Goal: Task Accomplishment & Management: Use online tool/utility

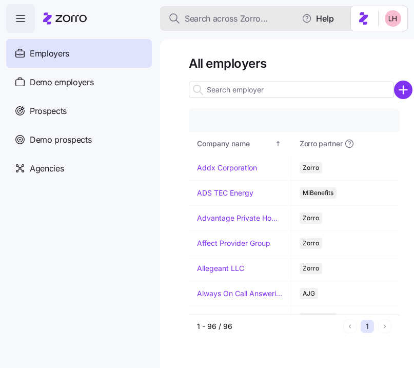
click at [221, 19] on span "Search across Zorro..." at bounding box center [226, 18] width 83 height 13
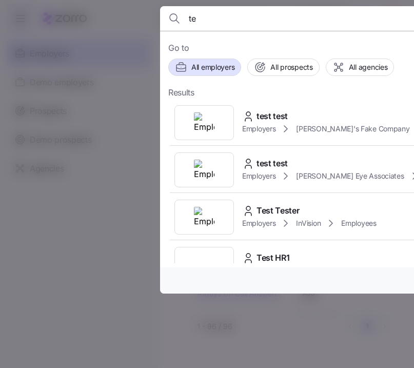
type input "t"
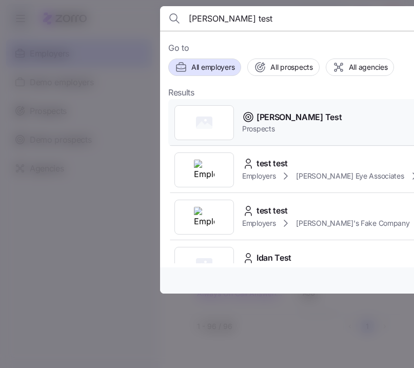
type input "logan test"
click at [280, 115] on span "Logan Test" at bounding box center [299, 117] width 85 height 13
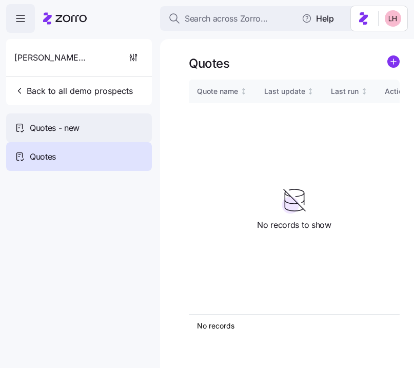
click at [94, 128] on div "Quotes - new" at bounding box center [79, 128] width 146 height 29
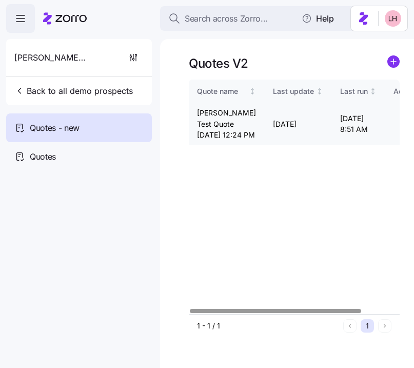
click at [398, 129] on icon "button" at bounding box center [404, 124] width 12 height 12
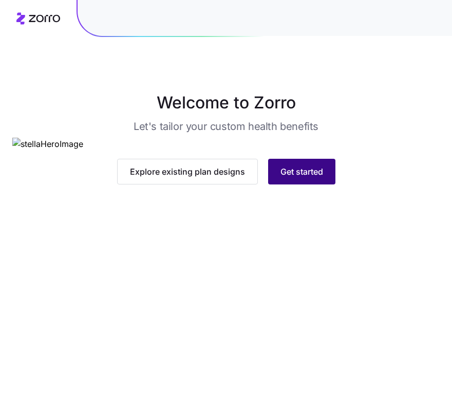
click at [320, 178] on span "Get started" at bounding box center [301, 171] width 43 height 12
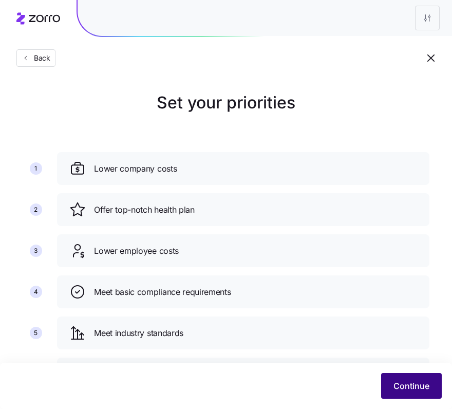
click at [417, 392] on span "Continue" at bounding box center [411, 386] width 36 height 12
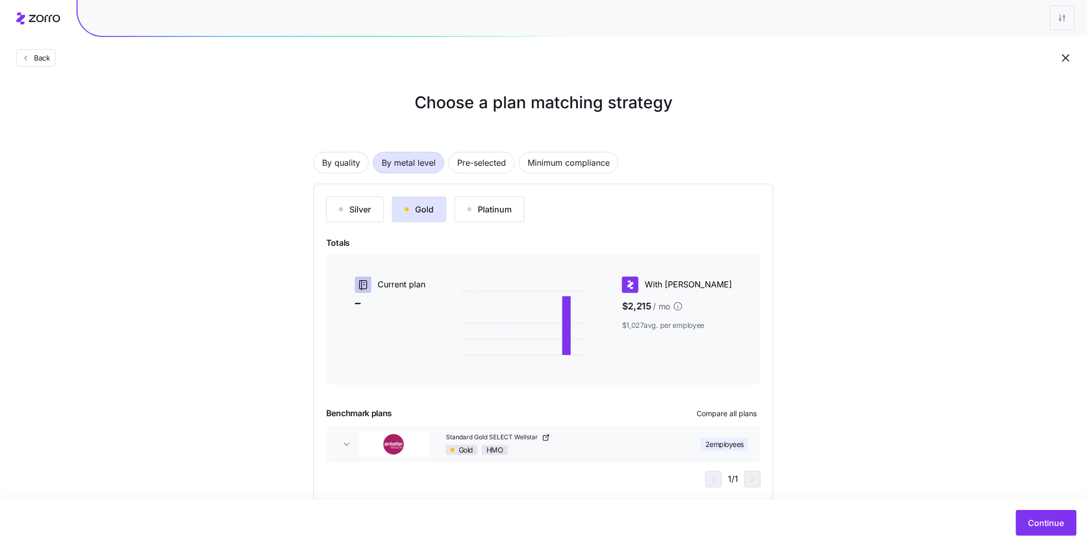
scroll to position [20, 0]
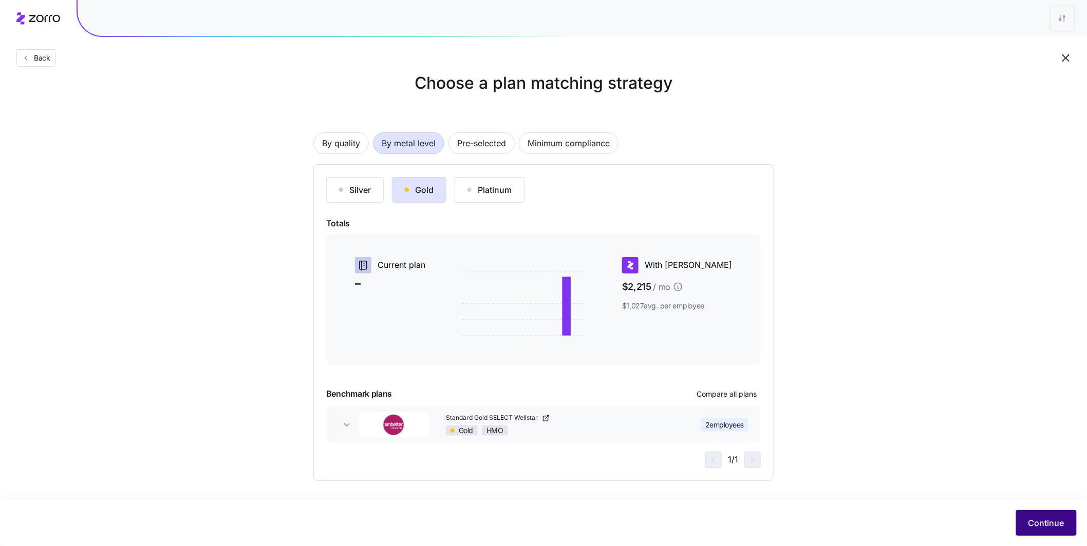
click at [460, 408] on span "Continue" at bounding box center [1046, 523] width 36 height 12
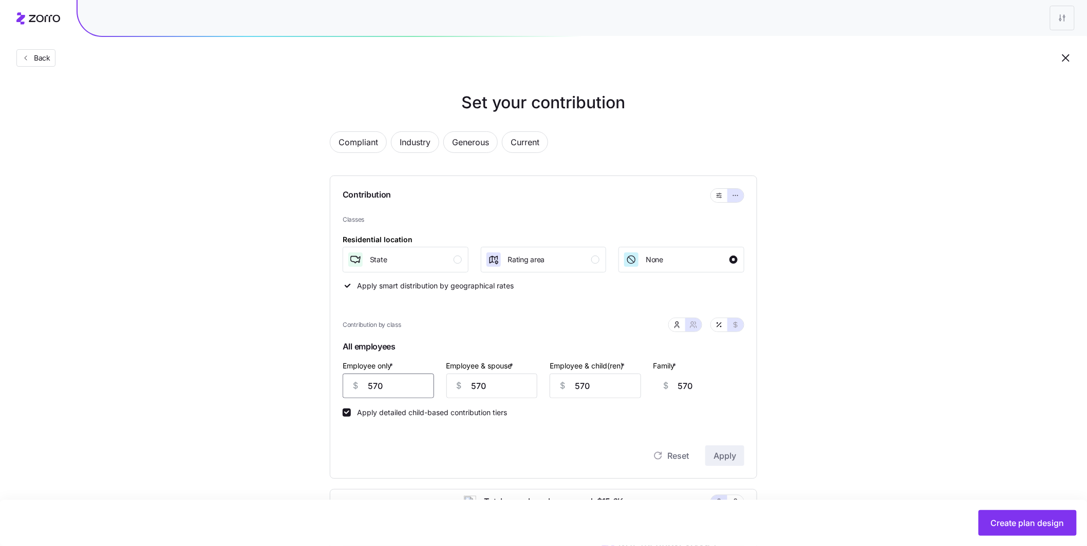
drag, startPoint x: 368, startPoint y: 387, endPoint x: 321, endPoint y: 376, distance: 47.6
click at [324, 377] on div "Compliant Industry Generous Current Contribution Classes Residential location S…" at bounding box center [543, 455] width 460 height 672
type input "8"
type input "1133"
type input "80"
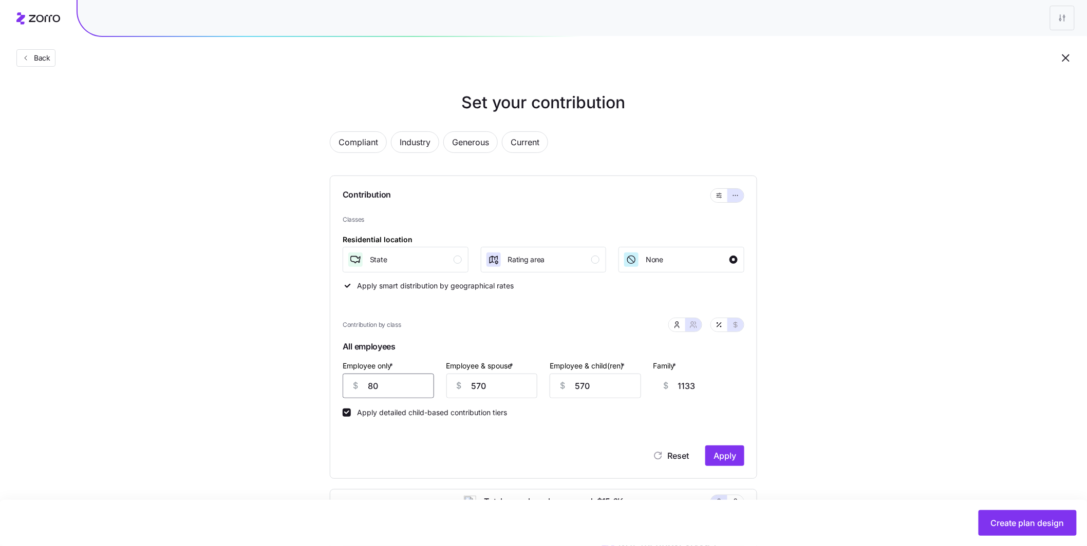
type input "1061"
type input "800"
type input "341"
type input "800"
click at [460, 408] on span "Apply" at bounding box center [724, 456] width 23 height 12
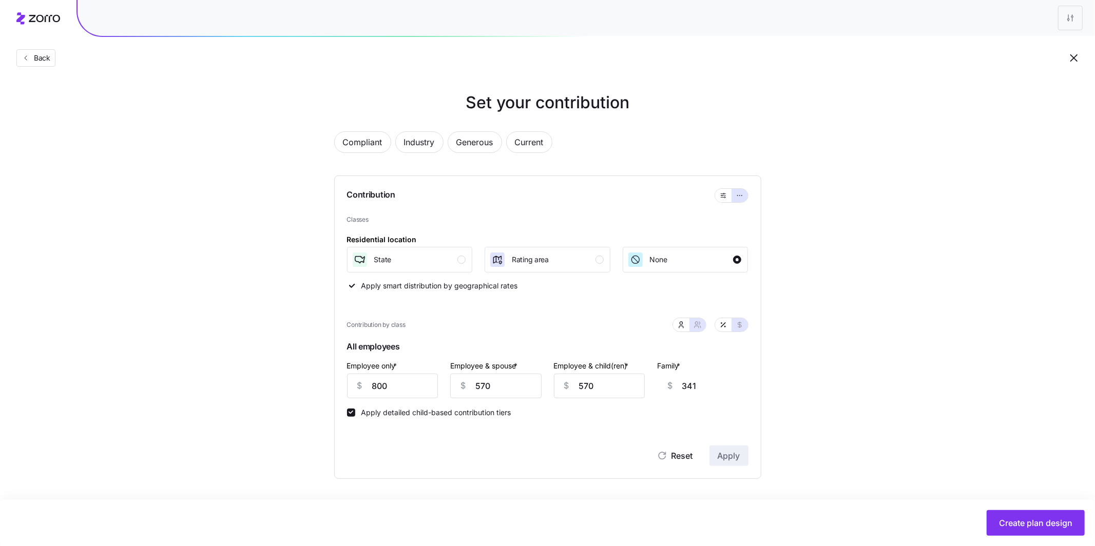
type input "800"
click at [460, 408] on span "Create plan design" at bounding box center [1027, 523] width 73 height 12
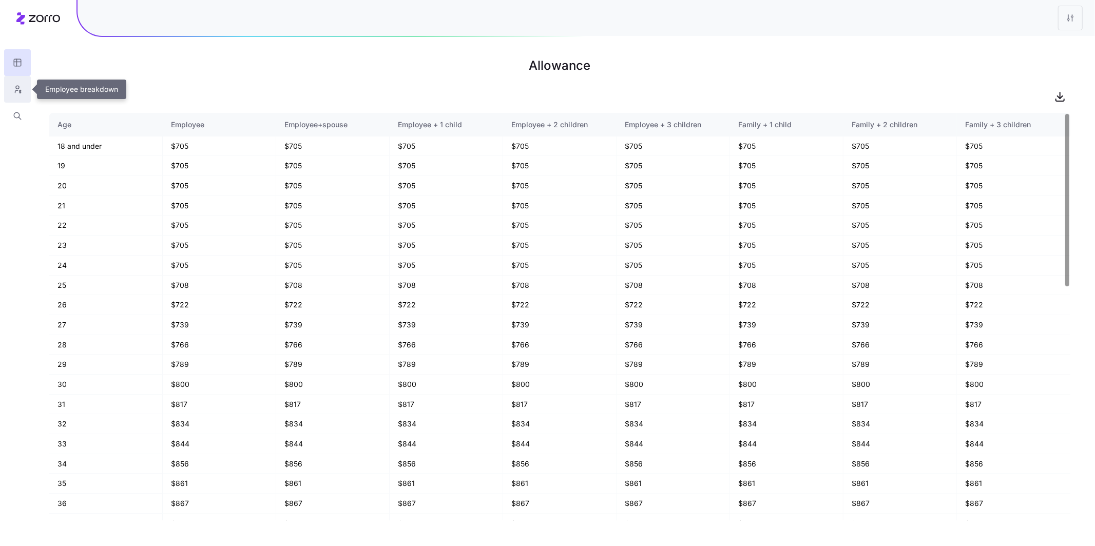
click at [15, 90] on icon "button" at bounding box center [17, 89] width 9 height 10
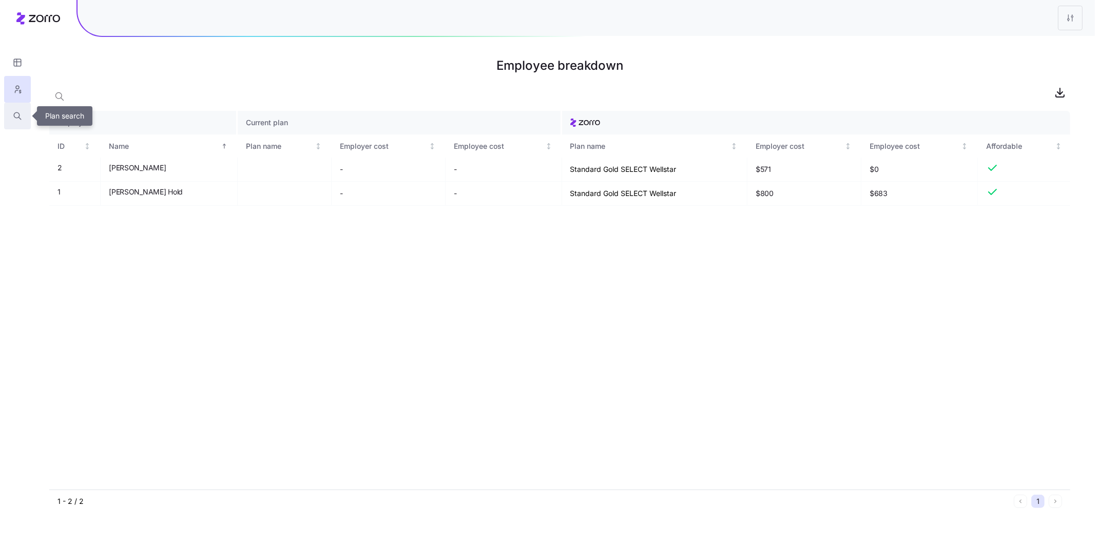
click at [18, 117] on icon "button" at bounding box center [17, 115] width 6 height 6
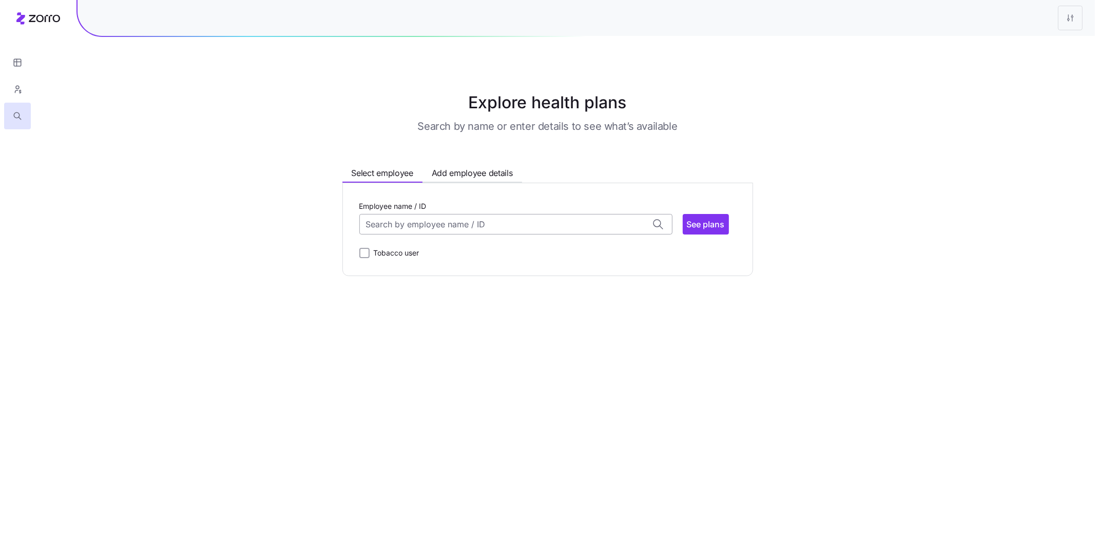
click at [460, 219] on input "Employee name / ID" at bounding box center [516, 224] width 313 height 21
click at [451, 280] on div "[PERSON_NAME] (30) ID: 2 | zip code: 30115" at bounding box center [516, 285] width 309 height 30
click at [460, 224] on span "See plans" at bounding box center [706, 224] width 38 height 12
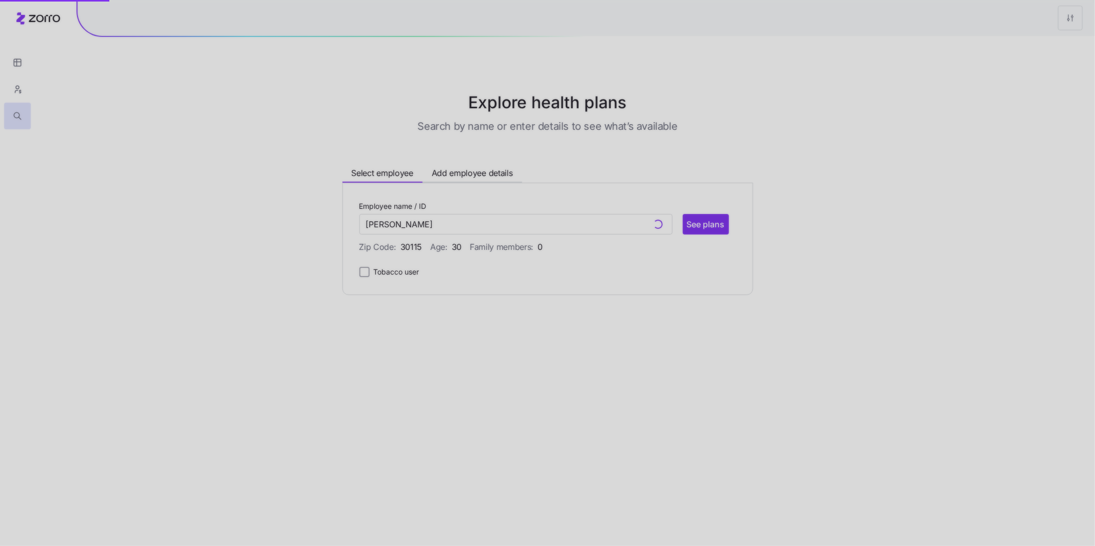
type input "[PERSON_NAME] (ID: 2)"
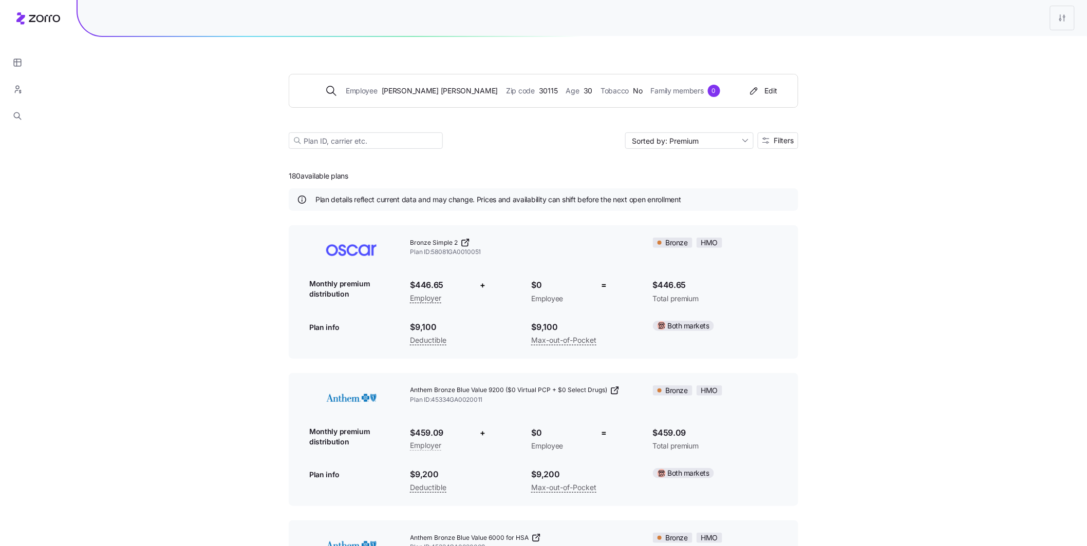
click at [460, 391] on icon at bounding box center [615, 391] width 10 height 10
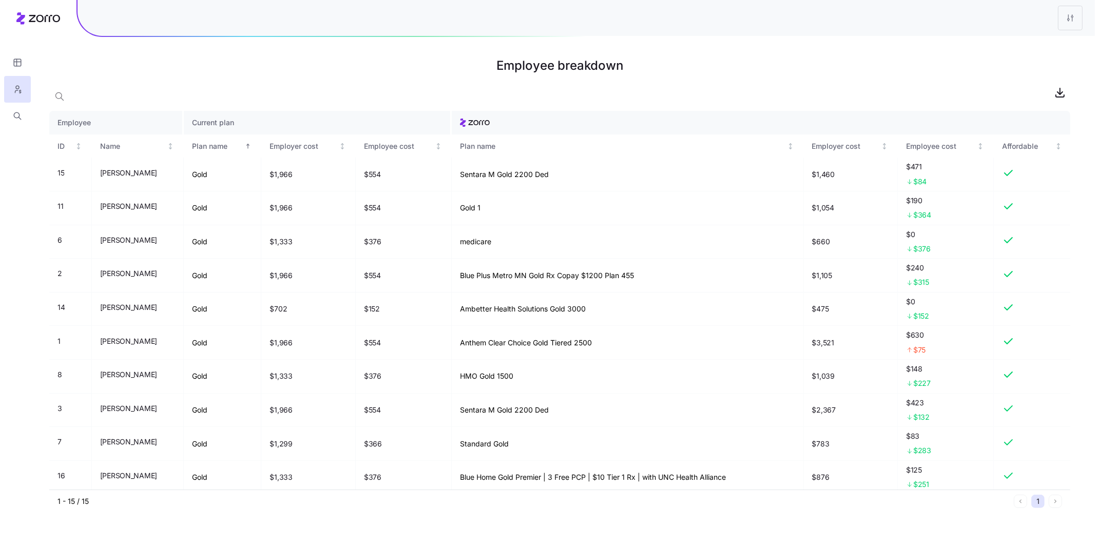
scroll to position [169, 0]
